Goal: Task Accomplishment & Management: Use online tool/utility

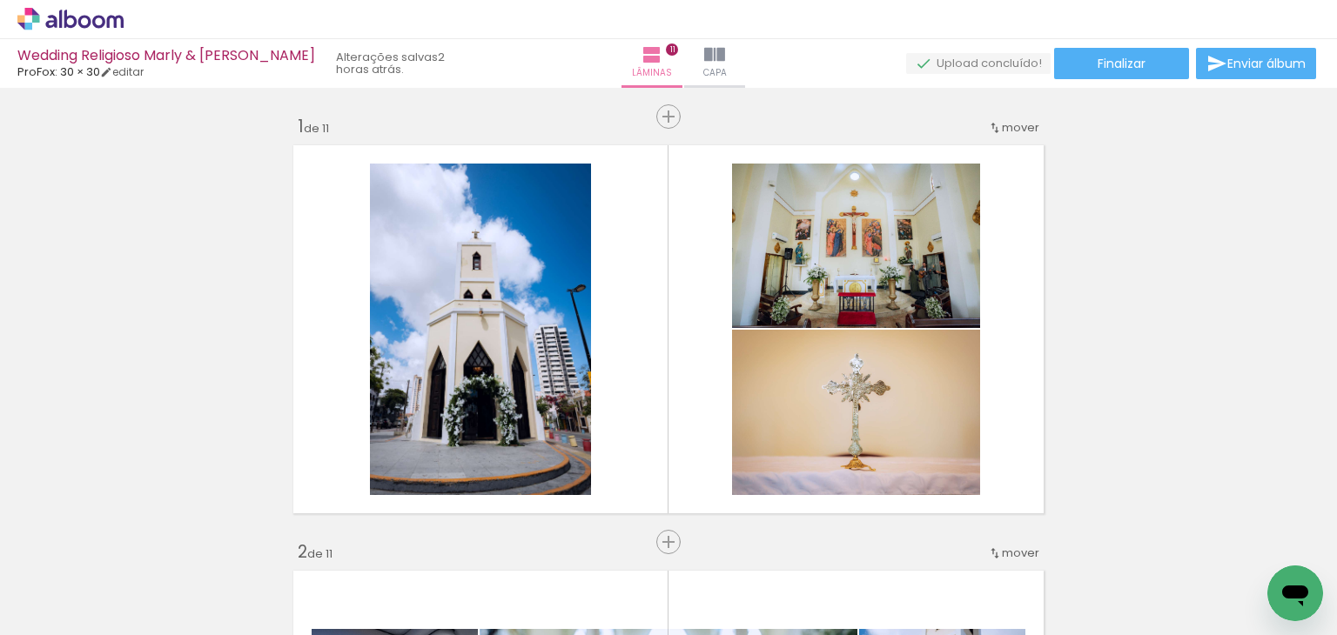
scroll to position [0, 3191]
